Goal: Task Accomplishment & Management: Manage account settings

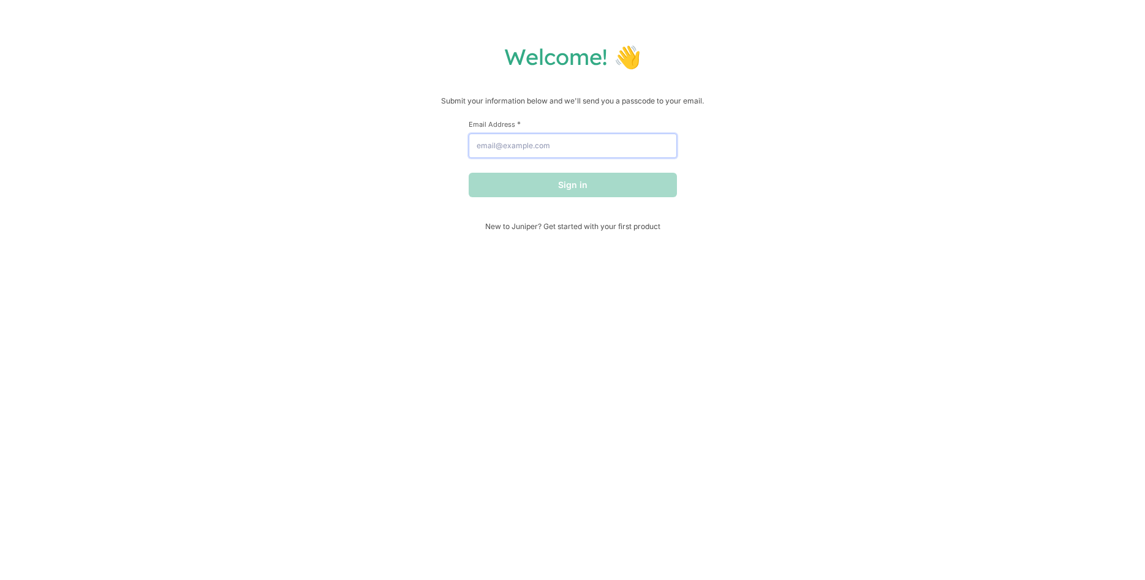
click at [558, 145] on input "Email Address *" at bounding box center [573, 146] width 208 height 25
type input "[EMAIL_ADDRESS][DOMAIN_NAME]"
click at [501, 147] on input "[EMAIL_ADDRESS][DOMAIN_NAME]" at bounding box center [573, 146] width 208 height 25
drag, startPoint x: 506, startPoint y: 147, endPoint x: 514, endPoint y: 156, distance: 12.6
click at [506, 148] on input "[EMAIL_ADDRESS][DOMAIN_NAME]" at bounding box center [573, 146] width 208 height 25
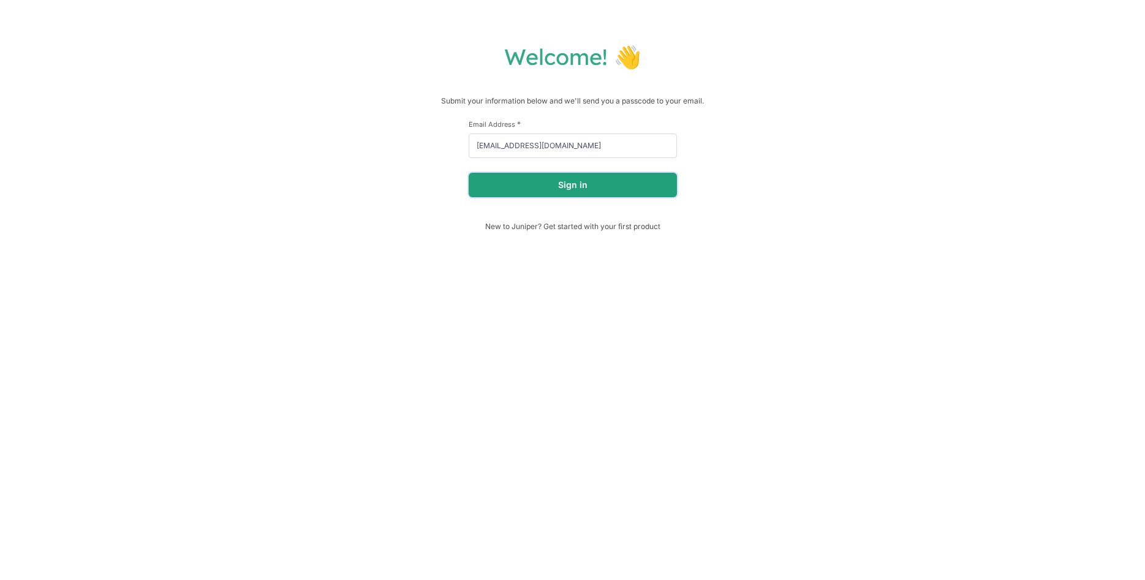
click at [496, 190] on button "Sign in" at bounding box center [573, 185] width 208 height 25
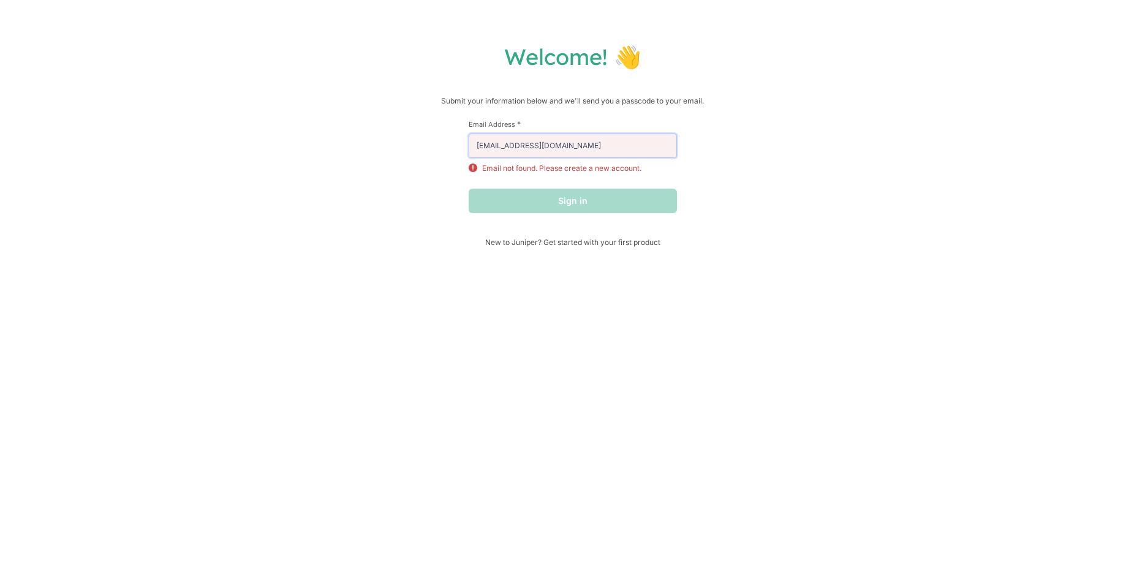
drag, startPoint x: 585, startPoint y: 151, endPoint x: 441, endPoint y: 139, distance: 144.5
click at [469, 142] on input "[EMAIL_ADDRESS][DOMAIN_NAME]" at bounding box center [573, 146] width 208 height 25
drag, startPoint x: 469, startPoint y: 125, endPoint x: 124, endPoint y: 61, distance: 350.3
click at [469, 134] on input "[EMAIL_ADDRESS][DOMAIN_NAME]" at bounding box center [573, 146] width 208 height 25
paste input "s"
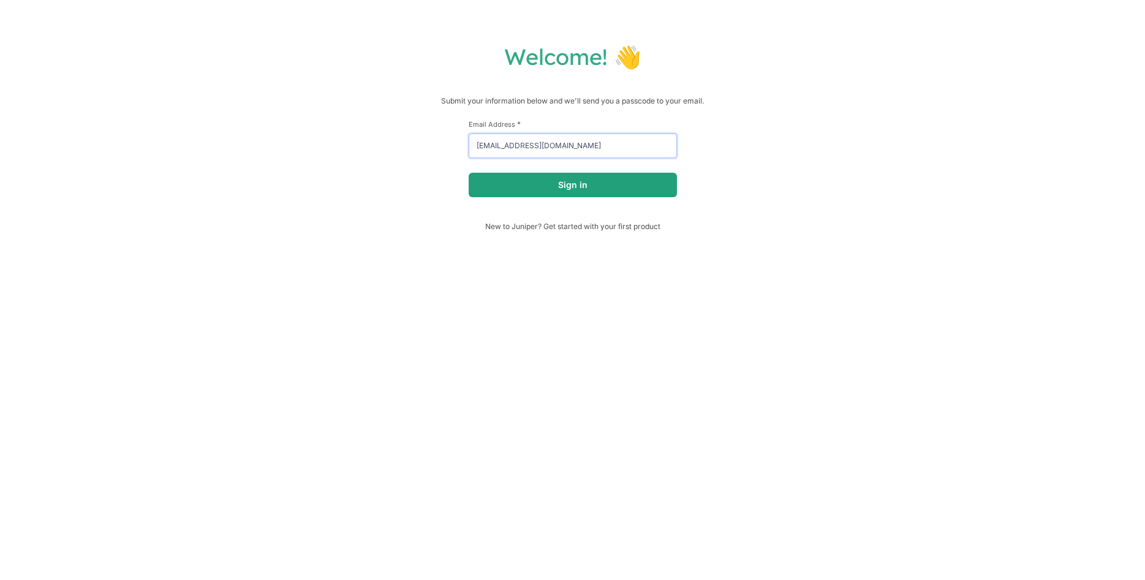
type input "[EMAIL_ADDRESS][DOMAIN_NAME]"
click at [515, 192] on button "Sign in" at bounding box center [573, 185] width 208 height 25
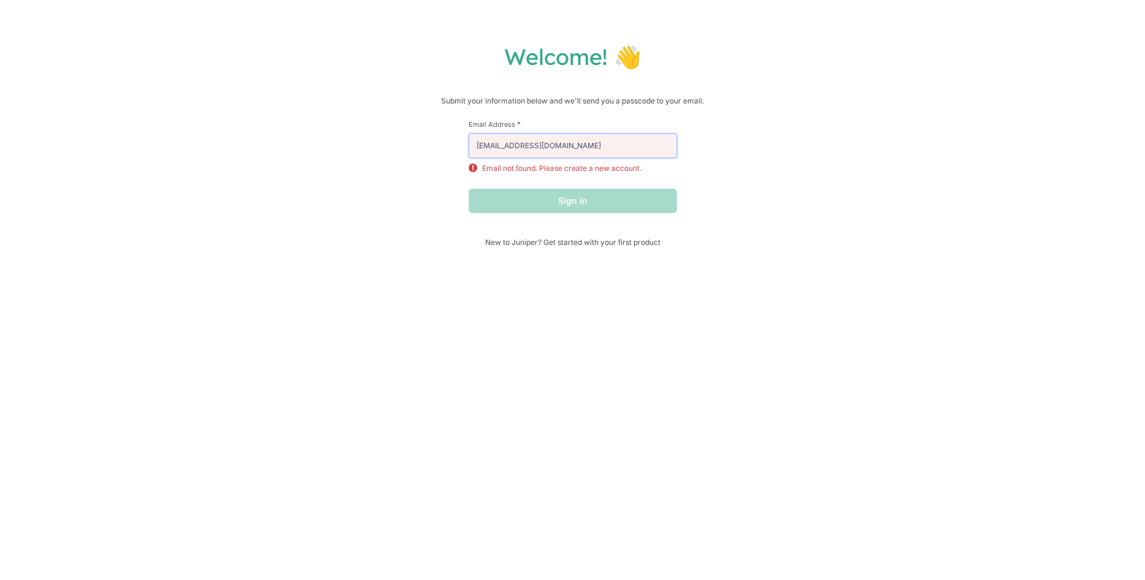
click at [596, 146] on input "[EMAIL_ADDRESS][DOMAIN_NAME]" at bounding box center [573, 146] width 208 height 25
click at [591, 142] on input "[EMAIL_ADDRESS][DOMAIN_NAME]" at bounding box center [573, 146] width 208 height 25
drag, startPoint x: 599, startPoint y: 145, endPoint x: 407, endPoint y: 132, distance: 192.2
click at [469, 134] on input "[EMAIL_ADDRESS][DOMAIN_NAME]" at bounding box center [573, 146] width 208 height 25
click at [561, 156] on input "[EMAIL_ADDRESS][DOMAIN_NAME]" at bounding box center [573, 146] width 208 height 25
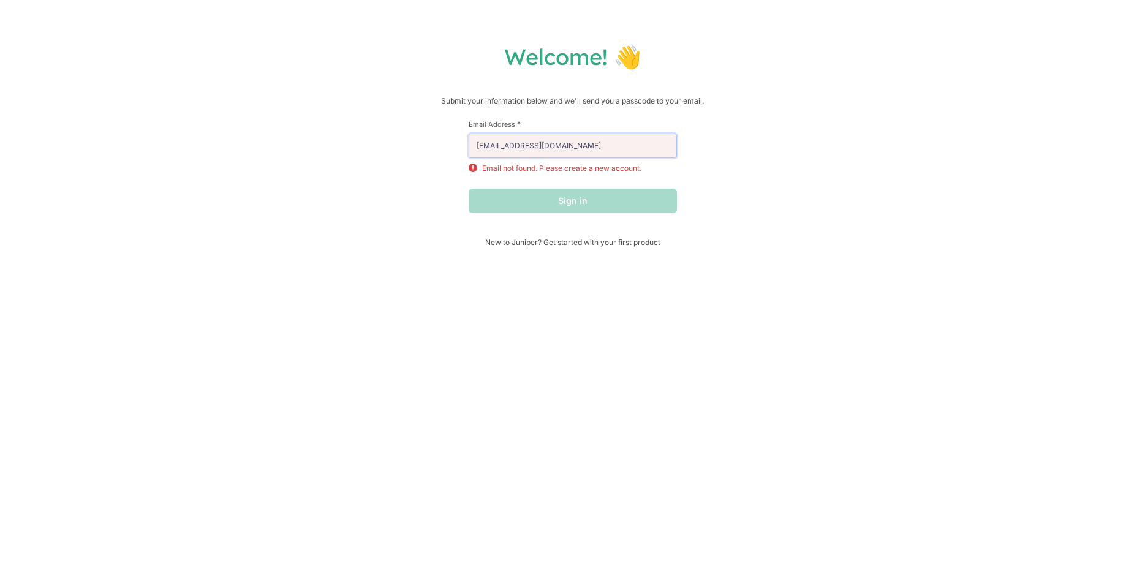
drag, startPoint x: 590, startPoint y: 147, endPoint x: 433, endPoint y: 138, distance: 157.1
click at [469, 138] on input "[EMAIL_ADDRESS][DOMAIN_NAME]" at bounding box center [573, 146] width 208 height 25
click at [518, 204] on div "Sign in" at bounding box center [573, 201] width 208 height 25
